Goal: Information Seeking & Learning: Learn about a topic

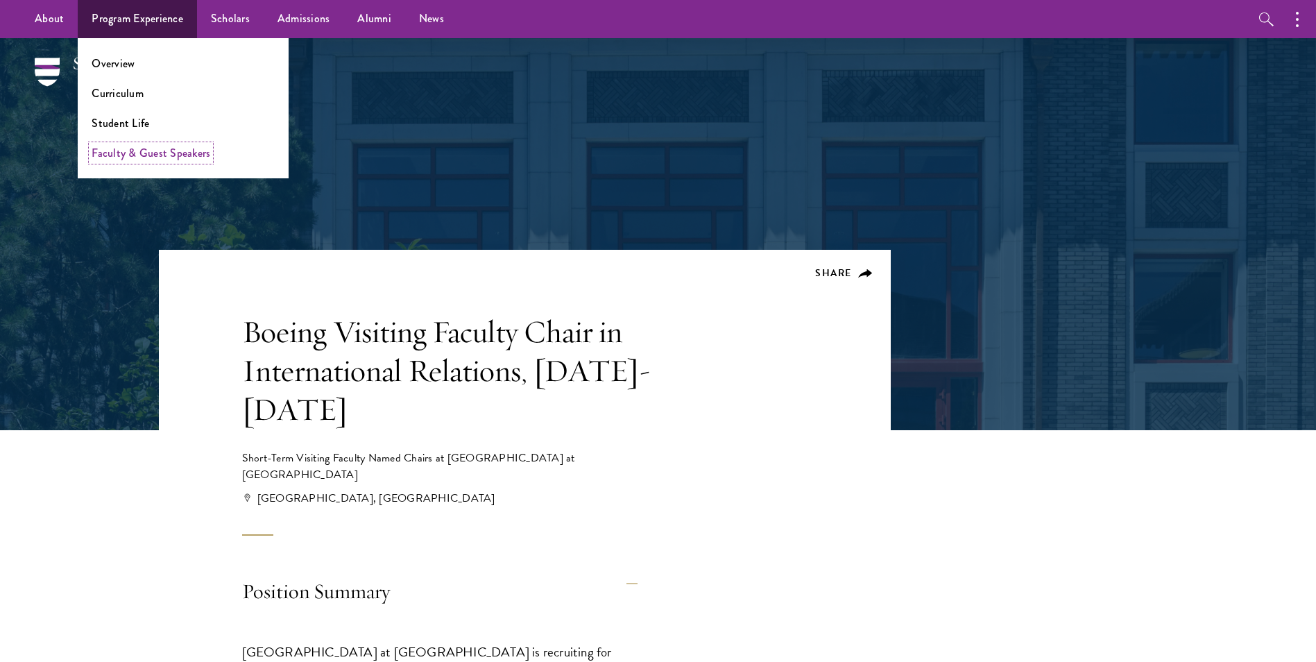
click at [128, 151] on link "Faculty & Guest Speakers" at bounding box center [151, 153] width 119 height 16
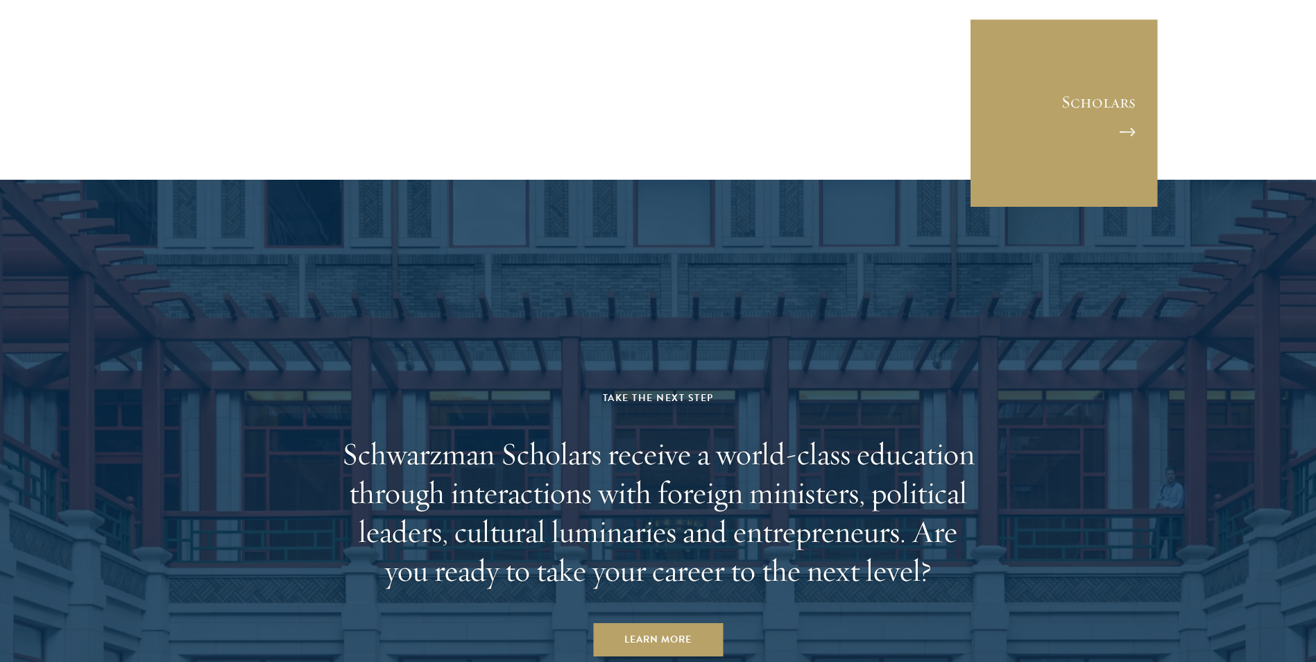
scroll to position [7110, 0]
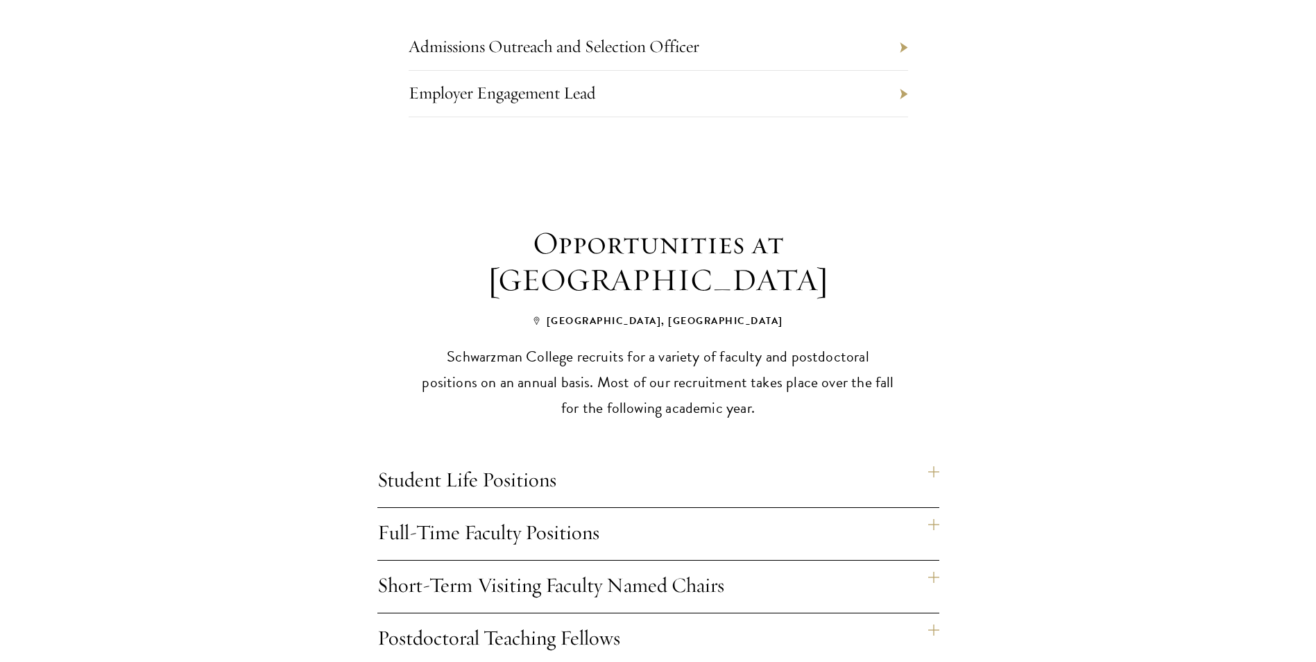
scroll to position [1041, 0]
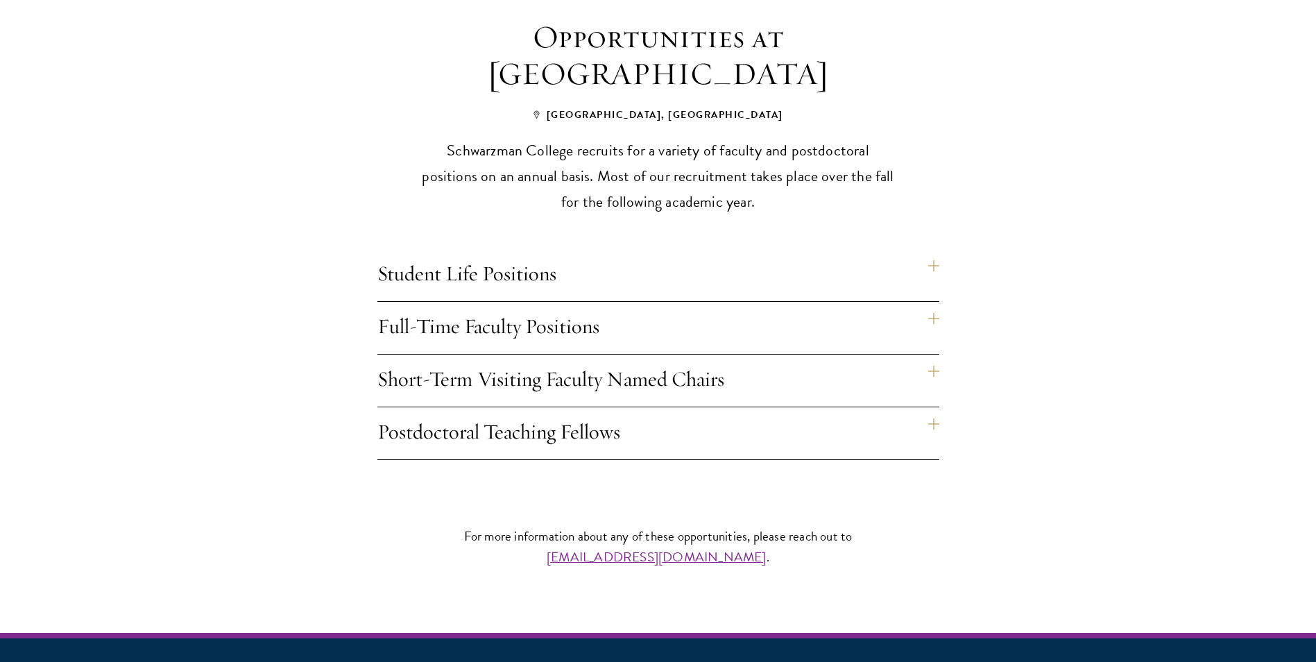
click at [602, 355] on h4 "Short-Term Visiting Faculty Named Chairs" at bounding box center [659, 381] width 562 height 52
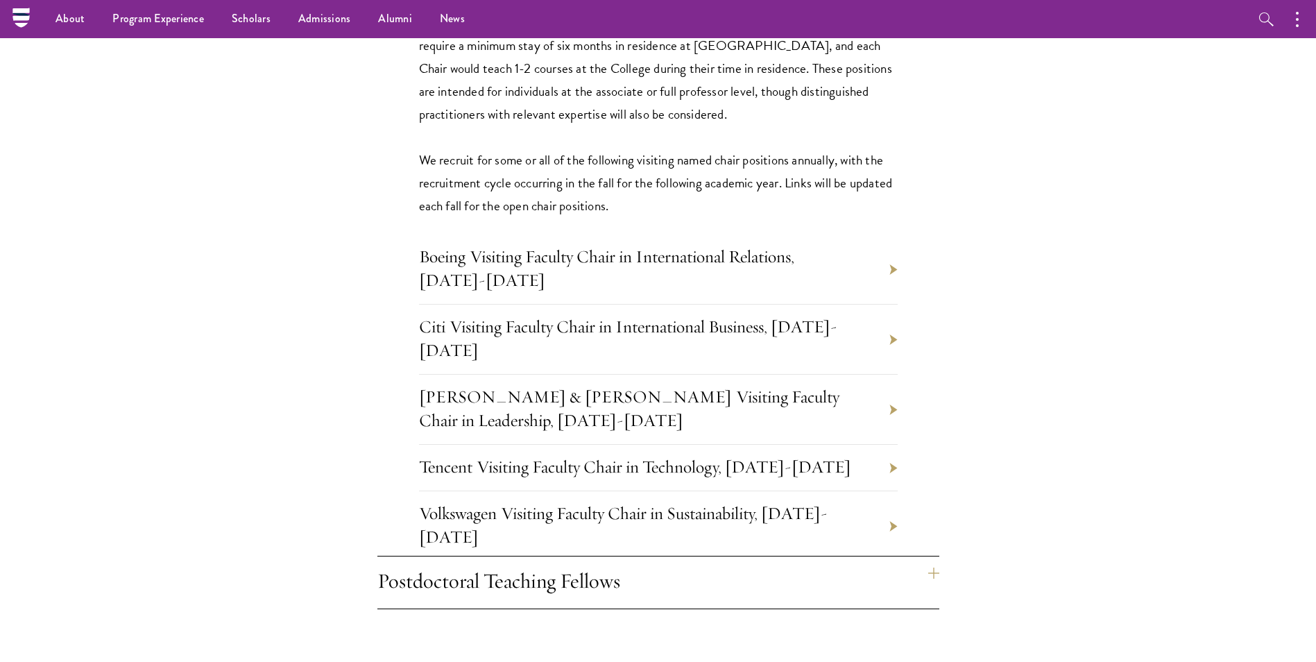
scroll to position [1388, 0]
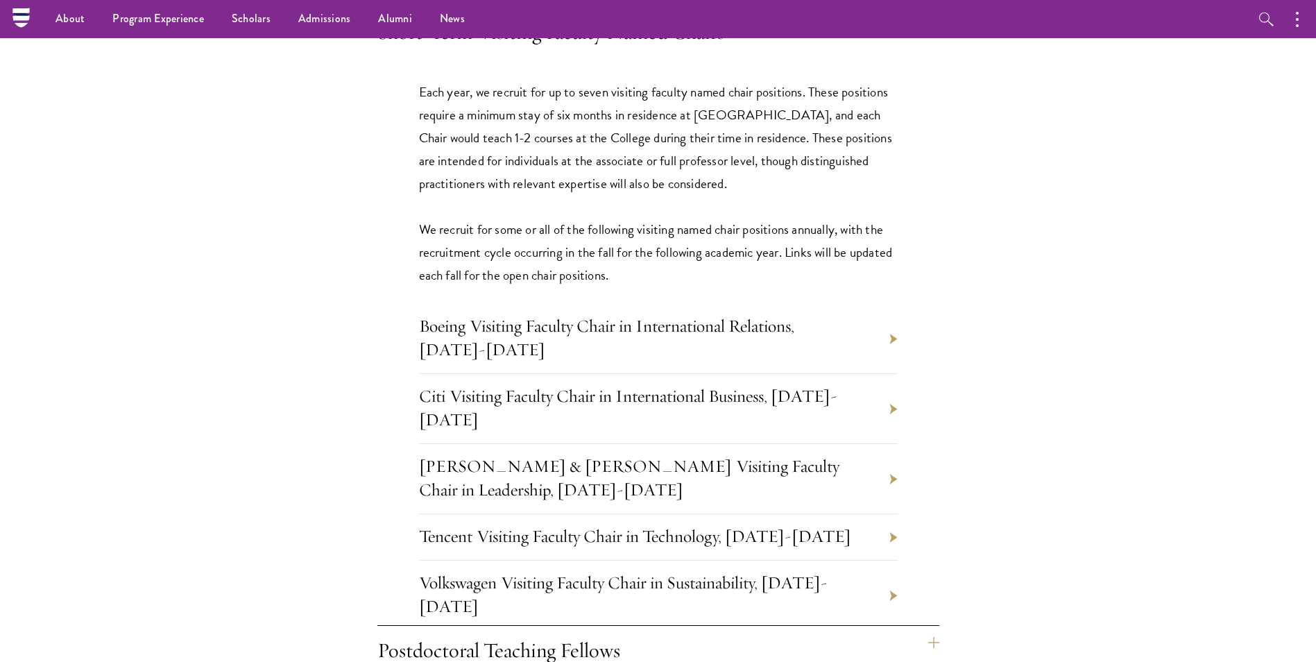
click at [895, 312] on li "Boeing Visiting Faculty Chair in International Relations, 2025-2026" at bounding box center [658, 339] width 479 height 70
click at [795, 315] on link "Boeing Visiting Faculty Chair in International Relations, 2025-2026" at bounding box center [606, 337] width 375 height 45
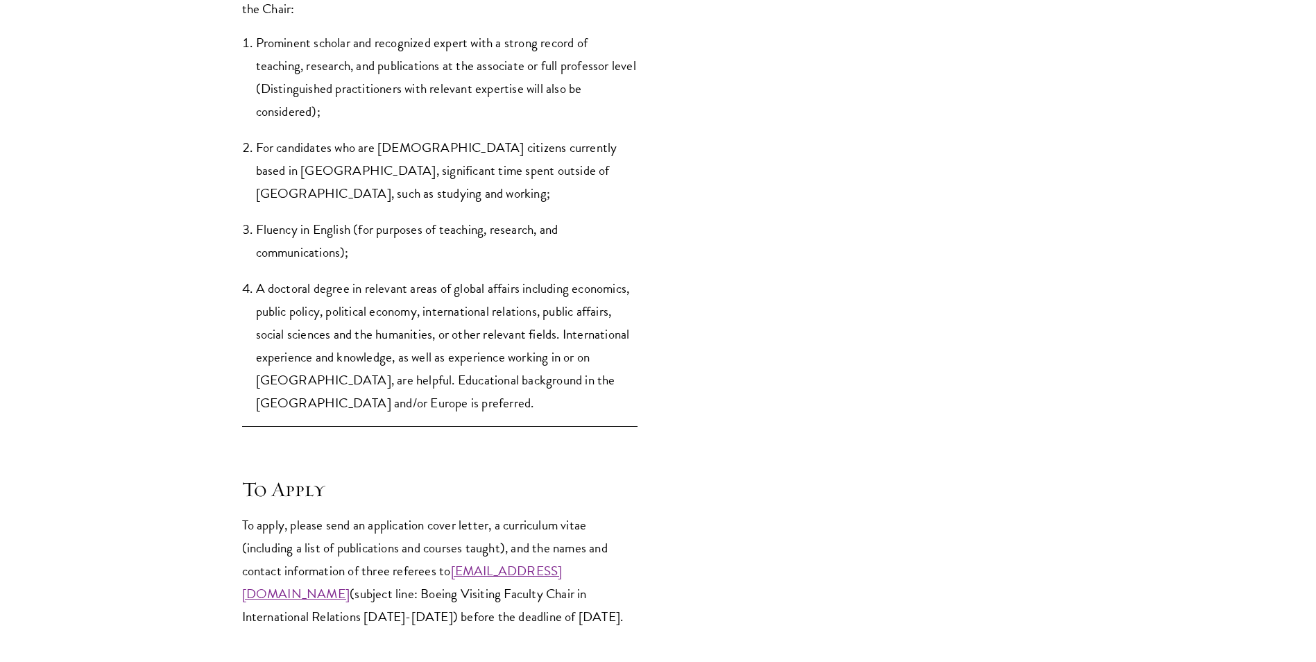
scroll to position [2359, 0]
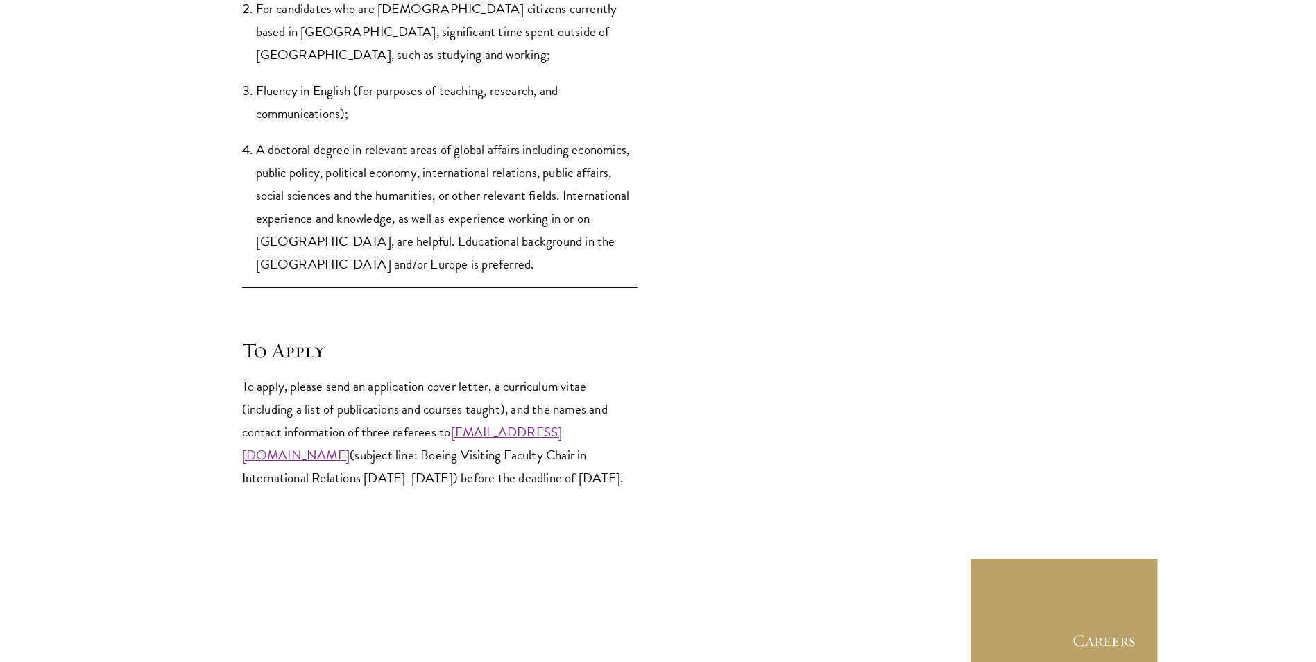
drag, startPoint x: 470, startPoint y: 446, endPoint x: 393, endPoint y: 455, distance: 76.9
click at [393, 455] on p "To apply, please send an application cover letter, a curriculum vitae (includin…" at bounding box center [440, 432] width 396 height 115
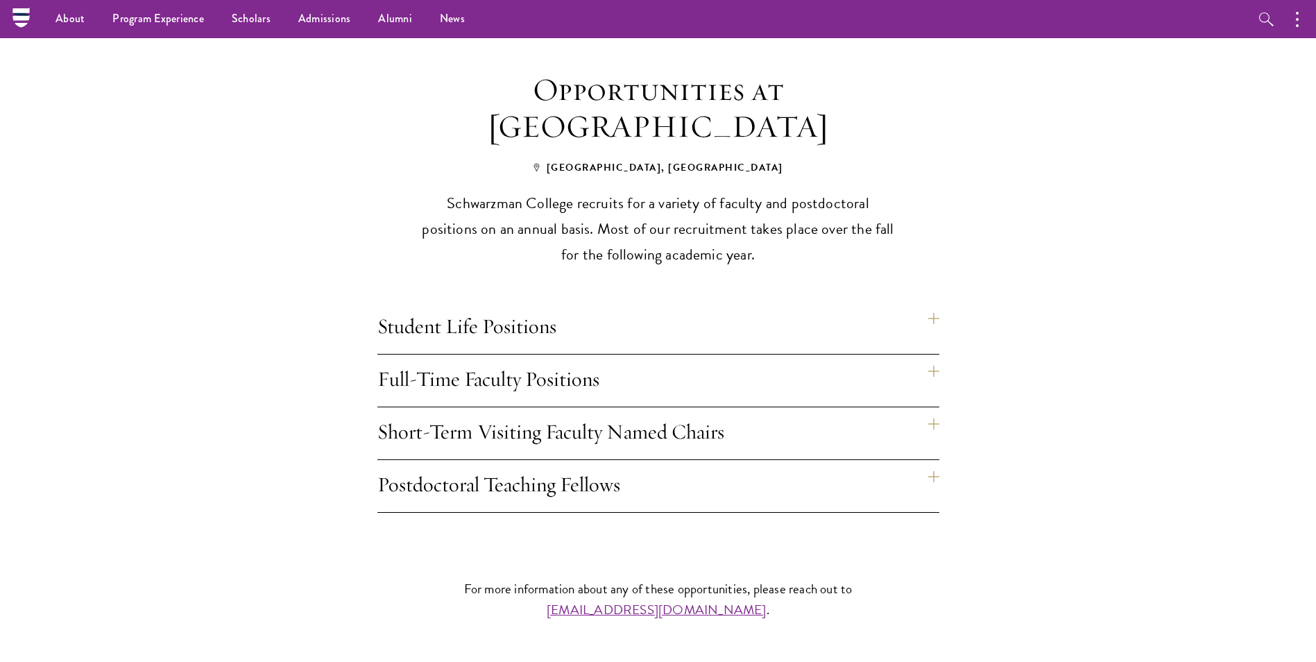
scroll to position [987, 0]
click at [626, 305] on h4 "Student Life Positions" at bounding box center [659, 329] width 562 height 52
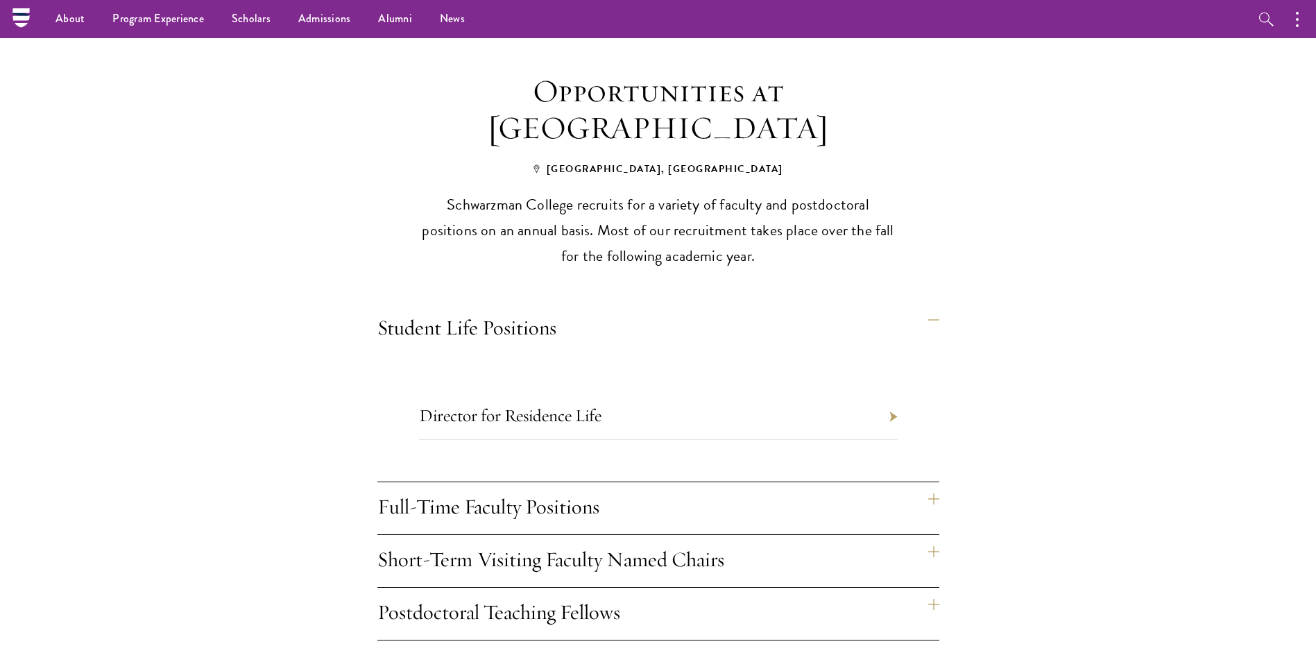
click at [514, 482] on h4 "Full-Time Faculty Positions" at bounding box center [659, 508] width 562 height 52
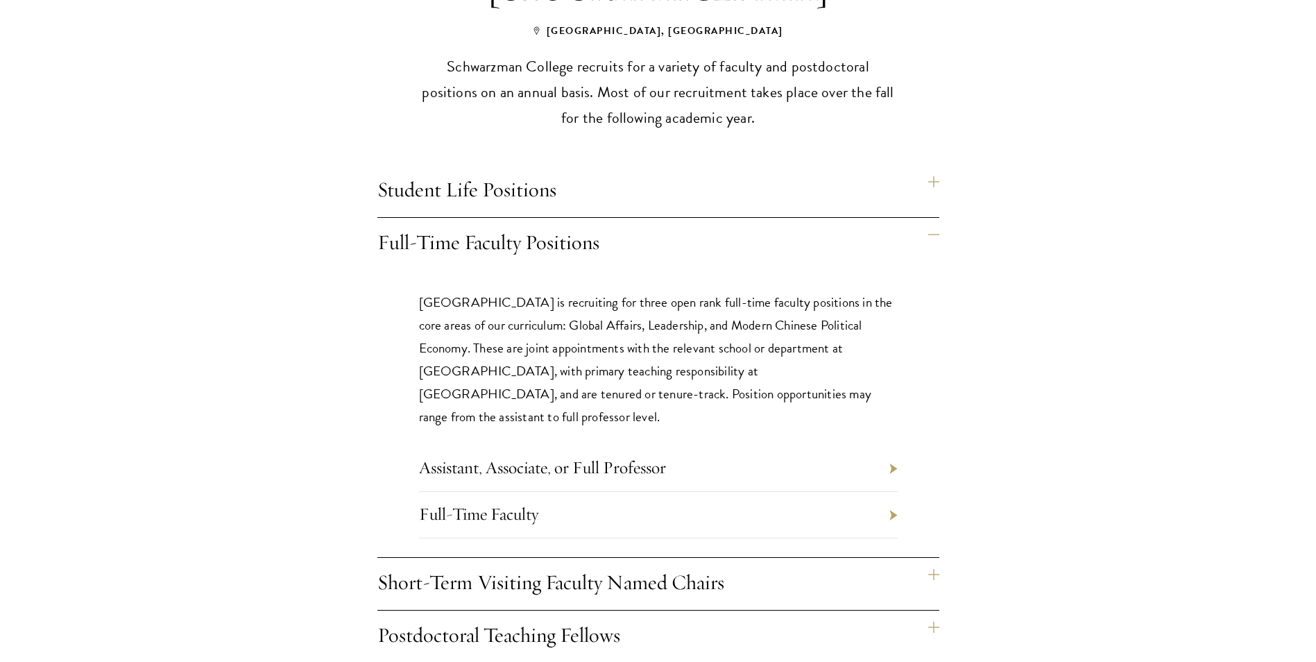
scroll to position [1126, 0]
click at [501, 559] on h4 "Short-Term Visiting Faculty Named Chairs" at bounding box center [659, 583] width 562 height 52
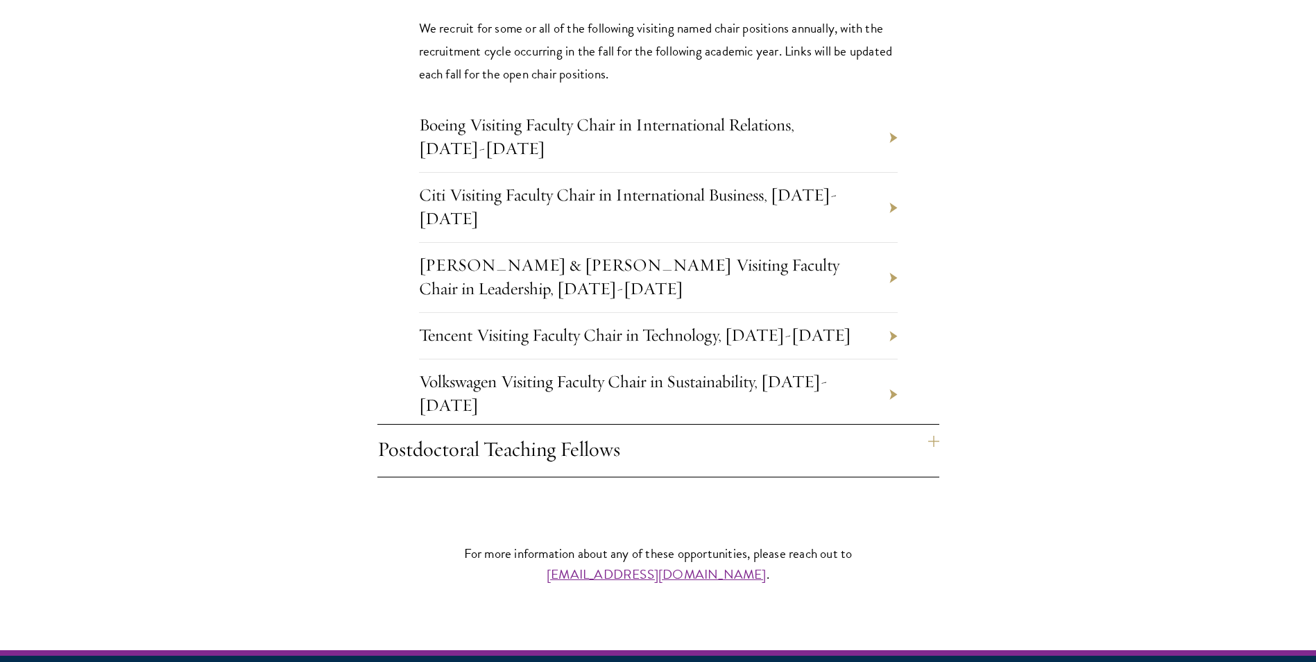
scroll to position [1611, 0]
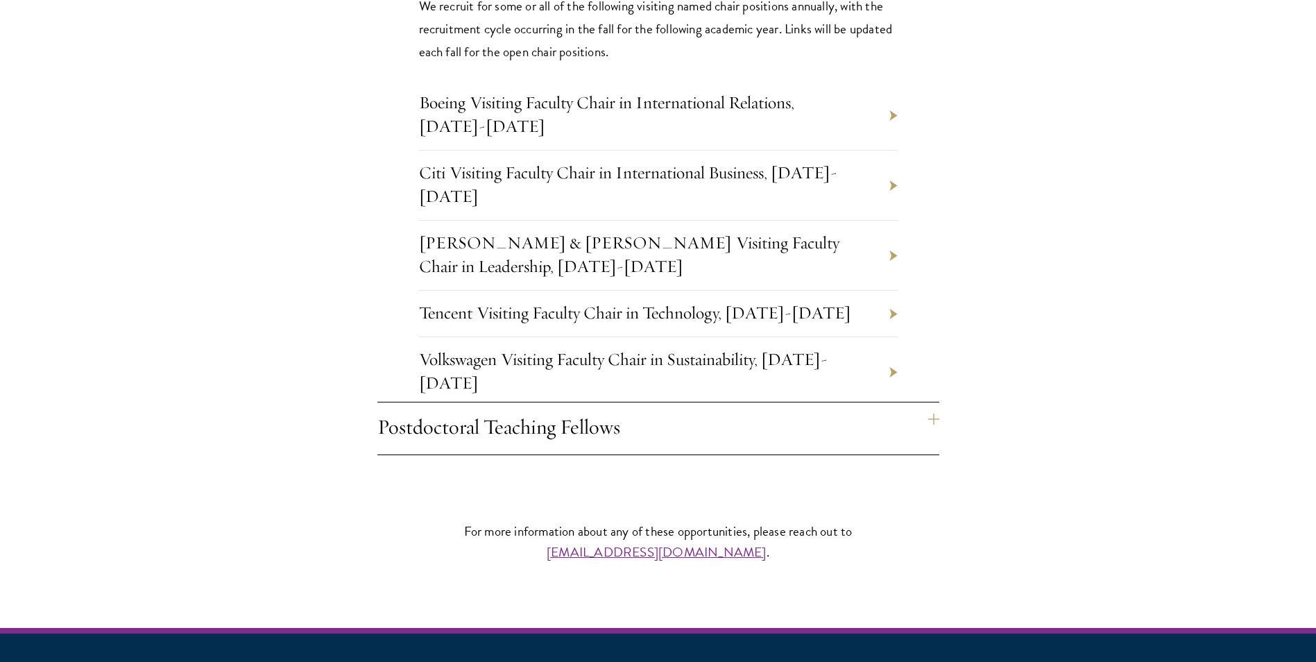
click at [538, 402] on h4 "Postdoctoral Teaching Fellows" at bounding box center [659, 428] width 562 height 52
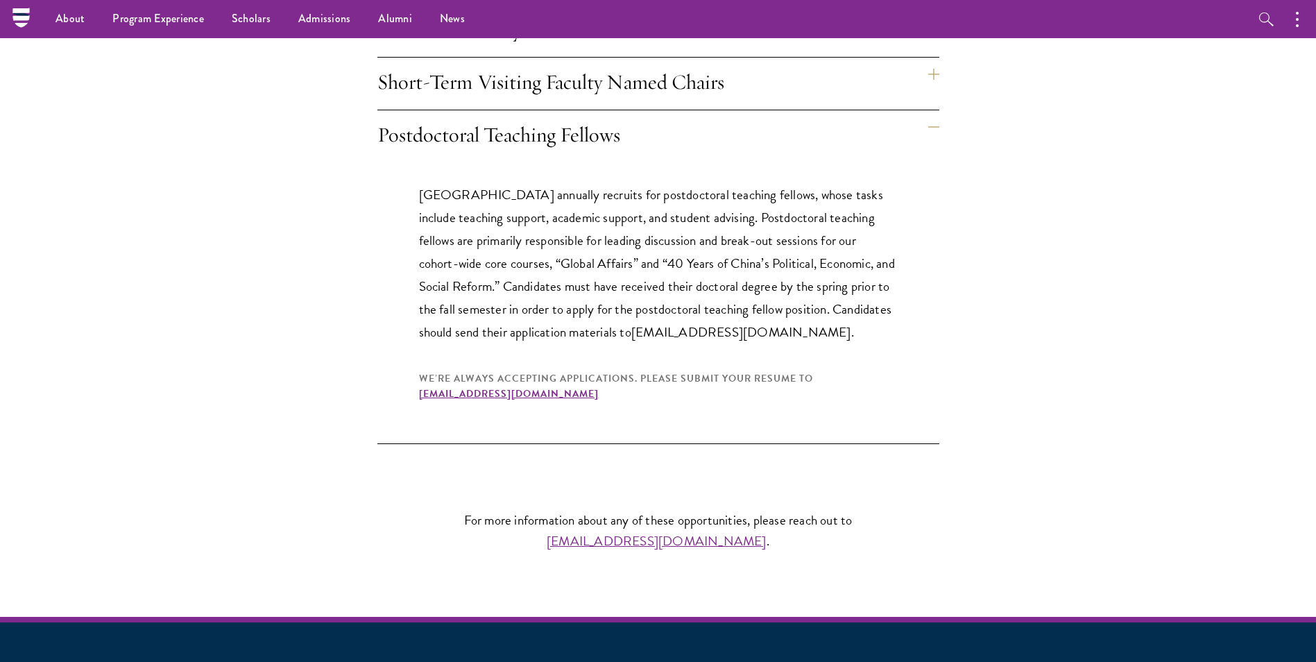
scroll to position [1337, 0]
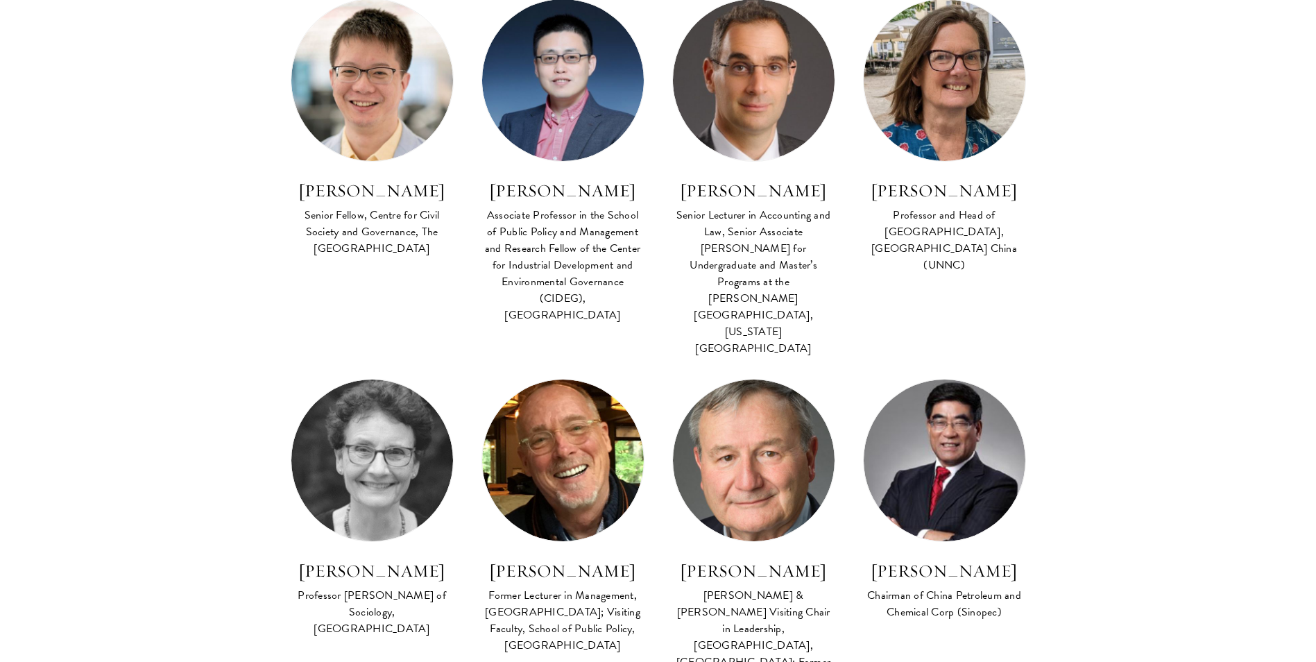
scroll to position [4196, 0]
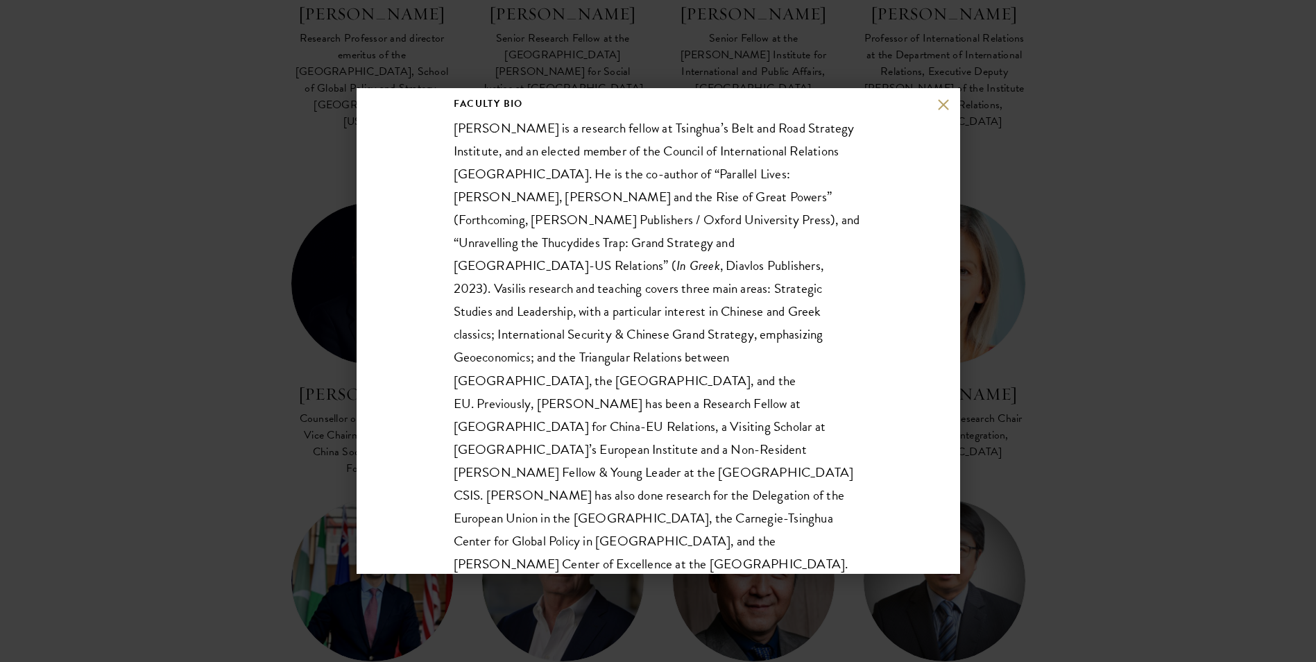
scroll to position [554, 0]
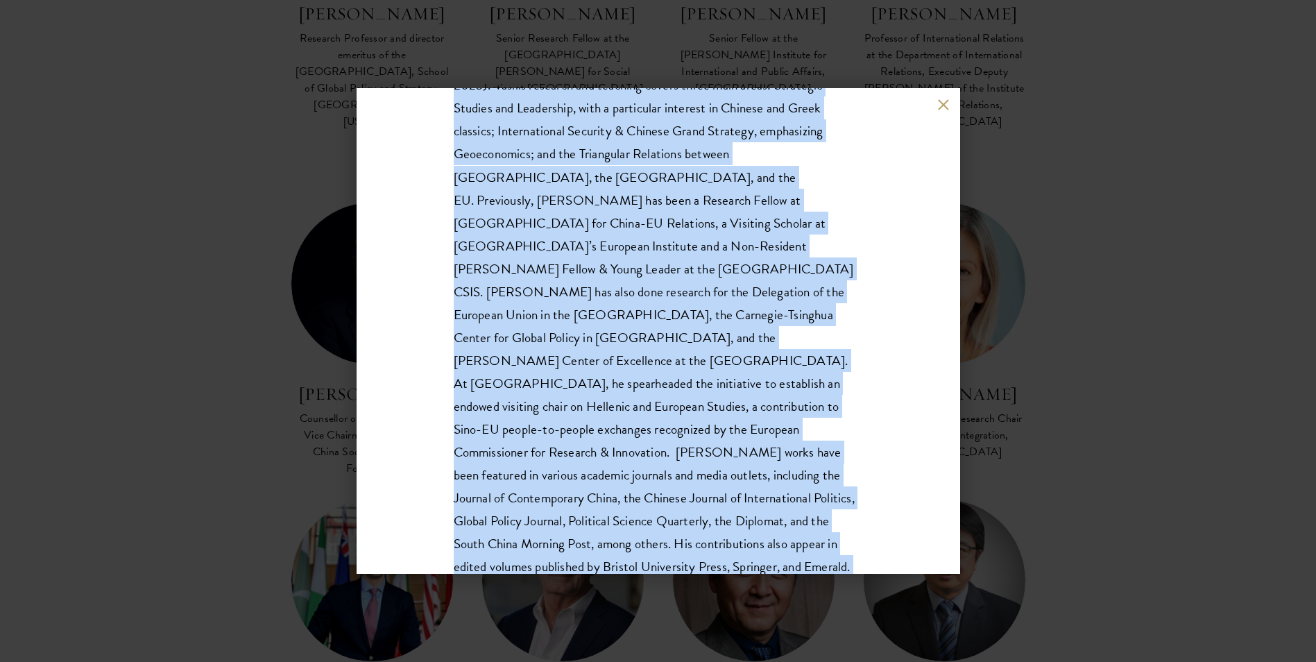
drag, startPoint x: 646, startPoint y: 192, endPoint x: 717, endPoint y: 536, distance: 351.4
click at [717, 536] on div "Vasilis Trigkas Visiting Assistant Professor, Schwarzman College, Tsinghua Univ…" at bounding box center [659, 331] width 604 height 486
drag, startPoint x: 717, startPoint y: 536, endPoint x: 589, endPoint y: 368, distance: 210.4
copy div "Vasilis Trigkas Visiting Assistant Professor, Schwarzman College, Tsinghua Univ…"
